Goal: Transaction & Acquisition: Purchase product/service

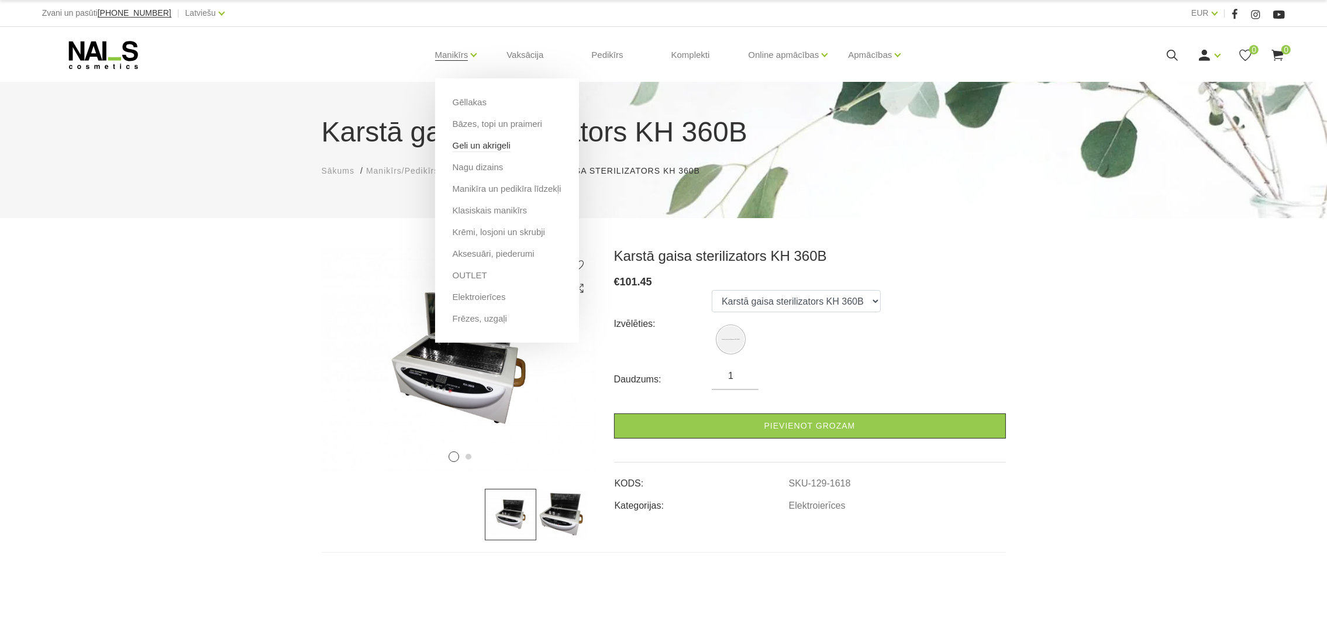
click at [472, 145] on link "Geli un akrigeli" at bounding box center [482, 145] width 58 height 13
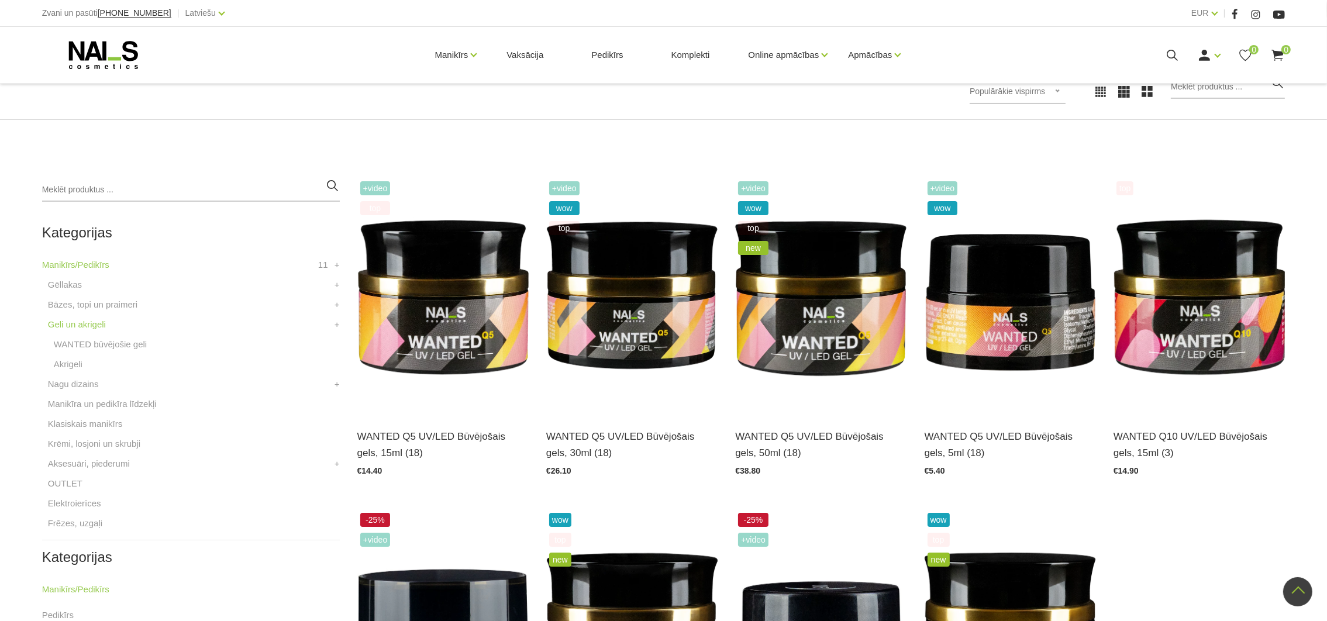
scroll to position [168, 0]
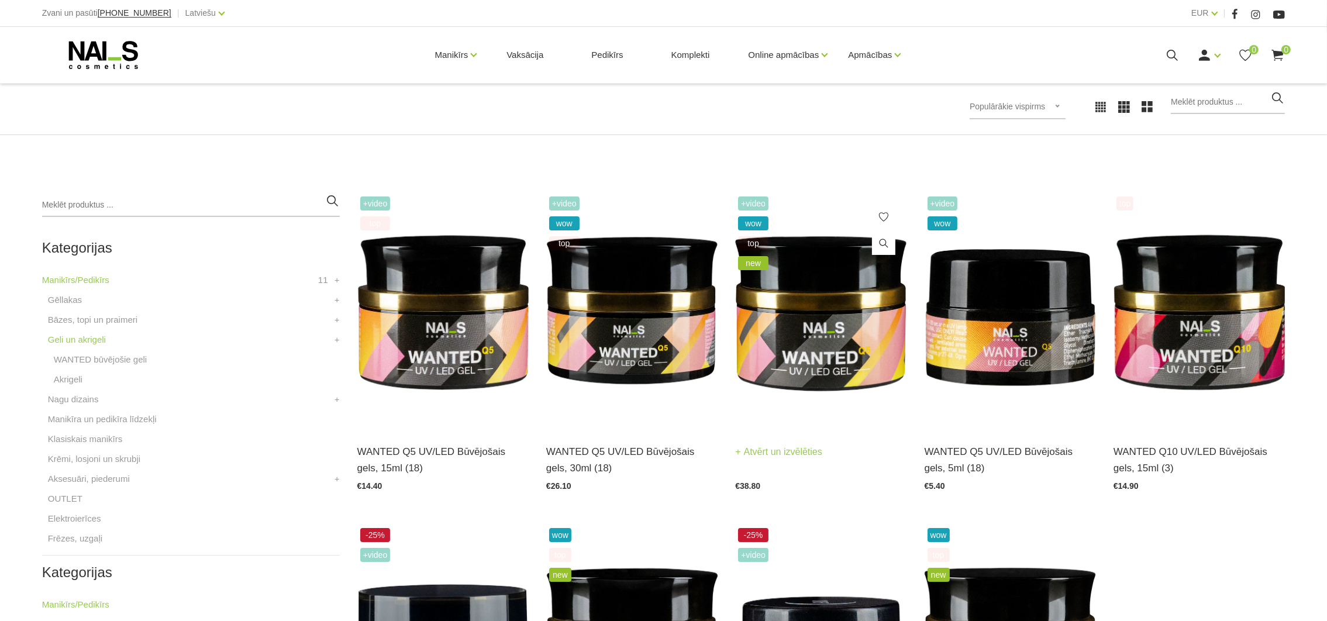
click at [850, 290] on img at bounding box center [820, 312] width 171 height 236
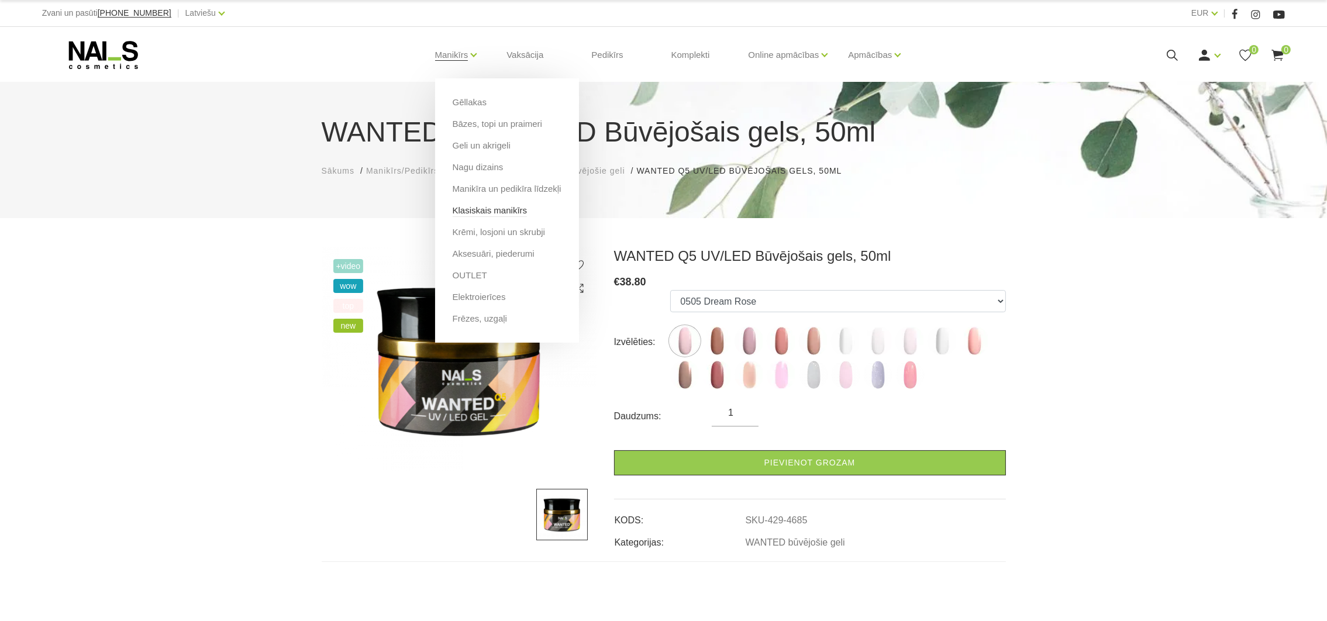
click at [466, 206] on link "Klasiskais manikīrs" at bounding box center [490, 210] width 75 height 13
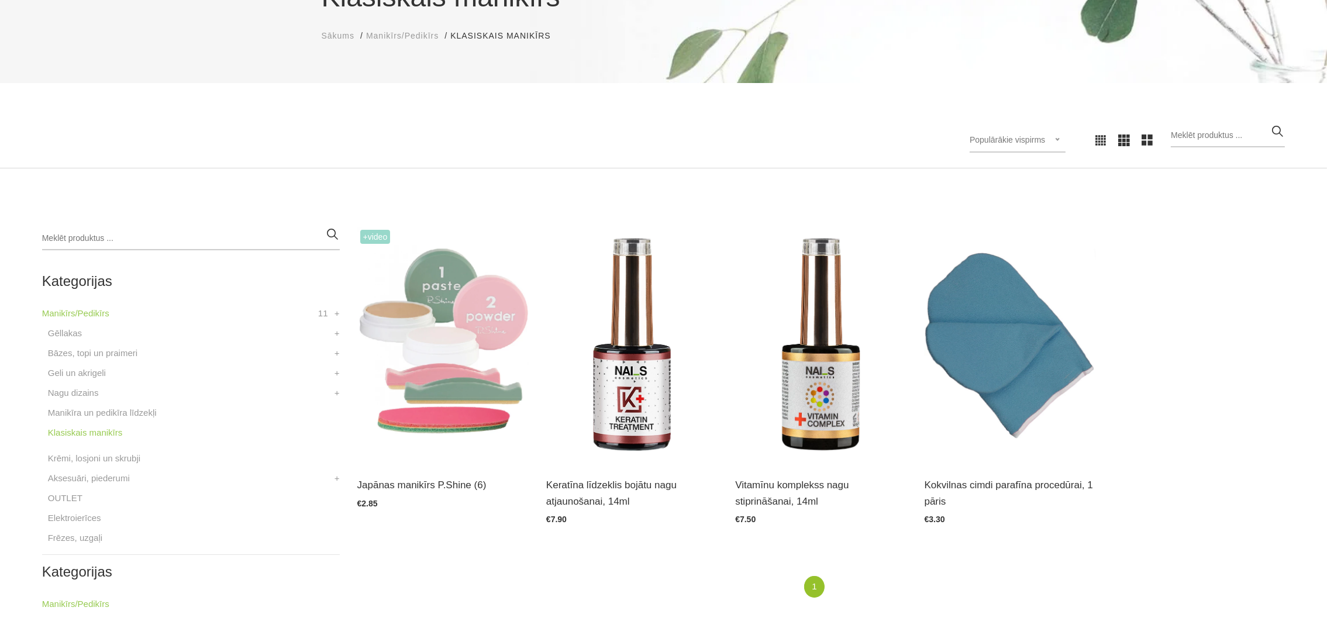
scroll to position [263, 0]
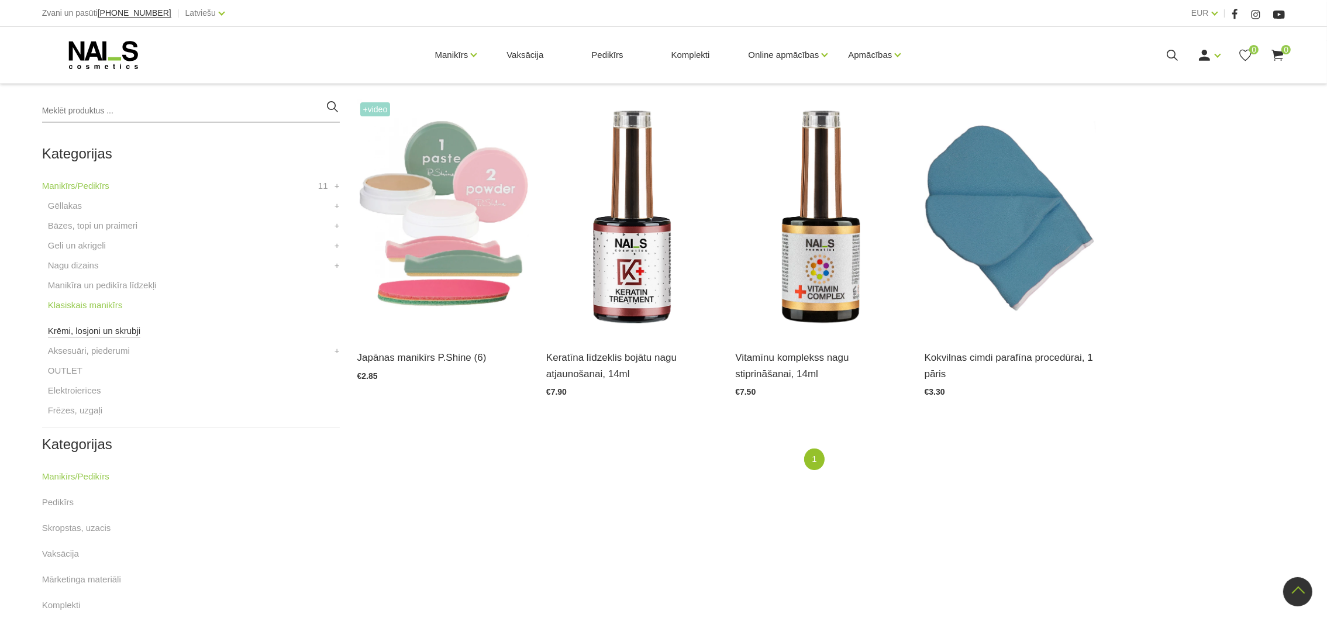
click at [82, 330] on link "Krēmi, losjoni un skrubji" at bounding box center [94, 331] width 92 height 14
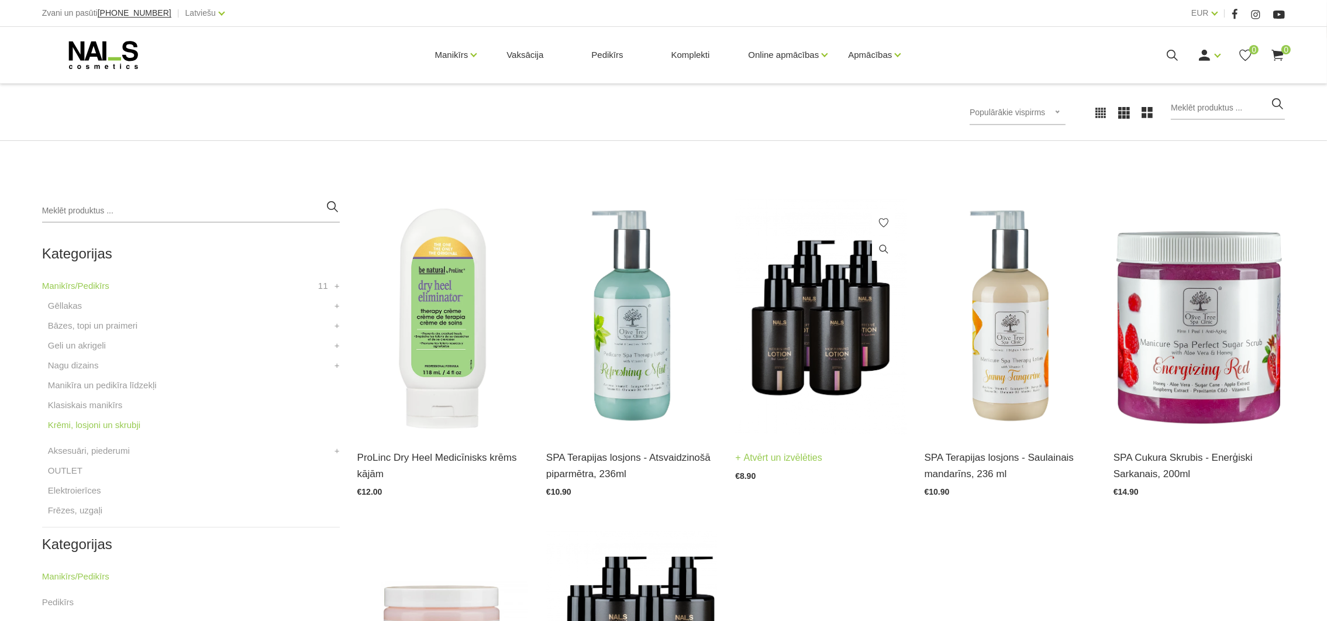
scroll to position [175, 0]
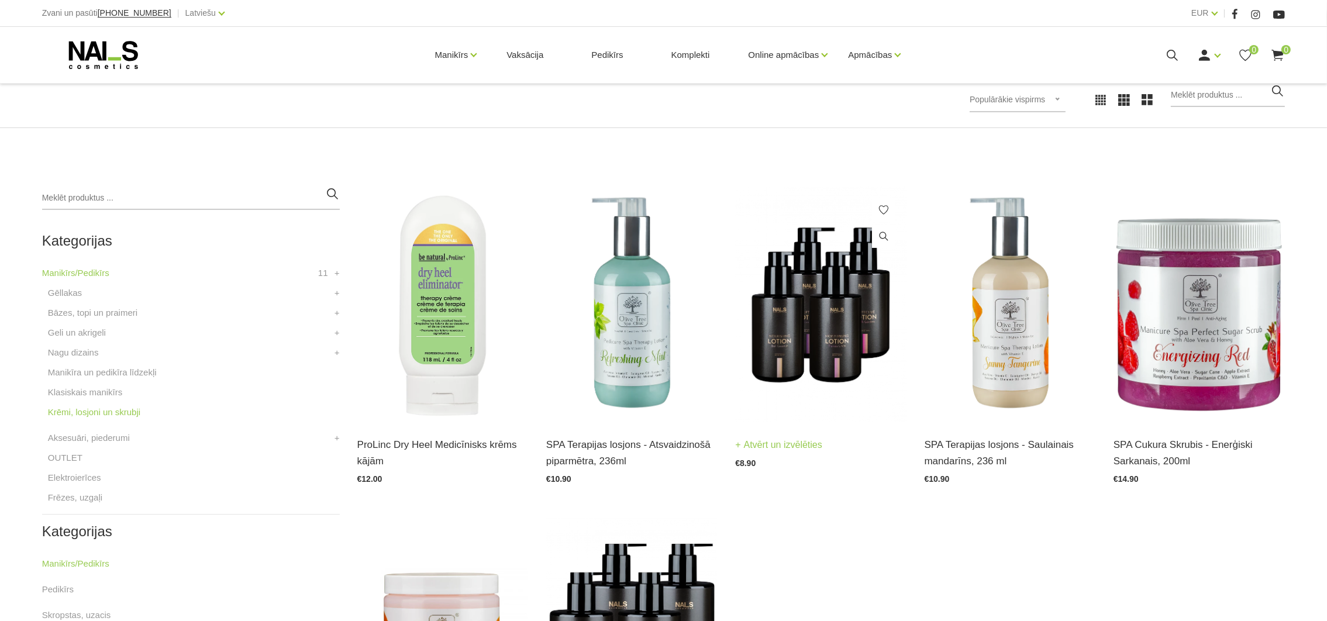
click at [797, 300] on img at bounding box center [820, 305] width 171 height 236
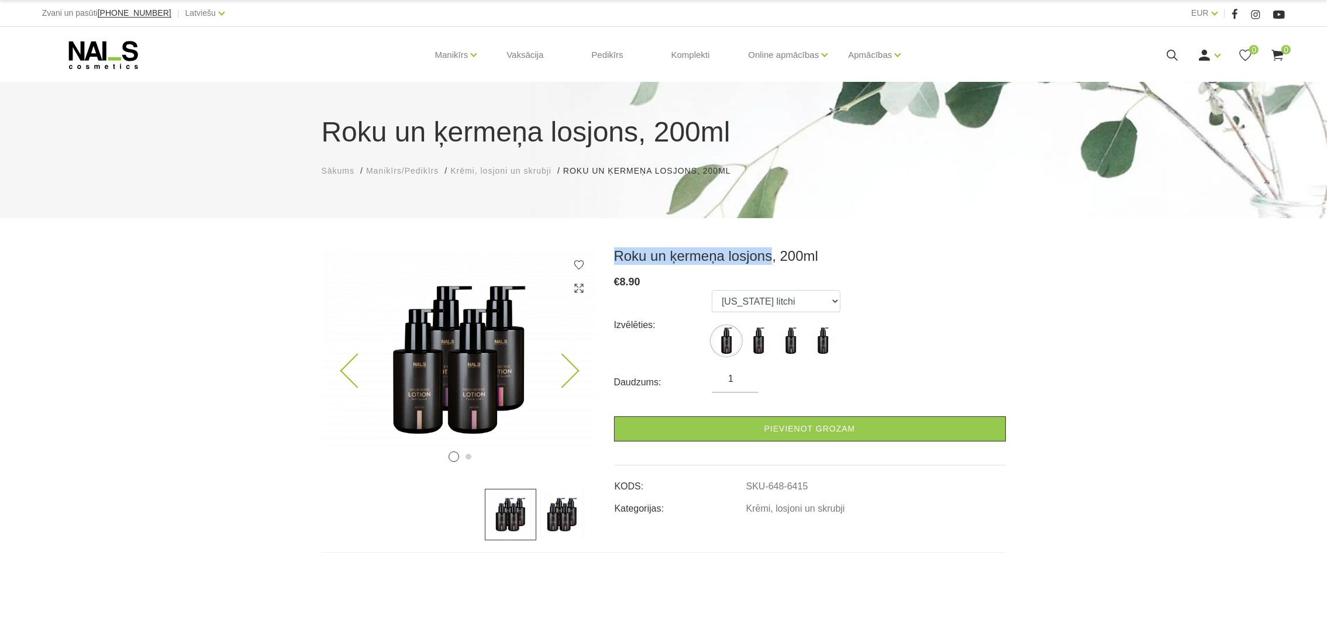
drag, startPoint x: 767, startPoint y: 255, endPoint x: 588, endPoint y: 255, distance: 179.5
click at [588, 255] on div "1 2 Roku un ķermeņa losjons, 200ml € 8.90 Izvēlēties: [US_STATE] litchi Amalfi …" at bounding box center [664, 399] width 702 height 305
